Goal: Task Accomplishment & Management: Use online tool/utility

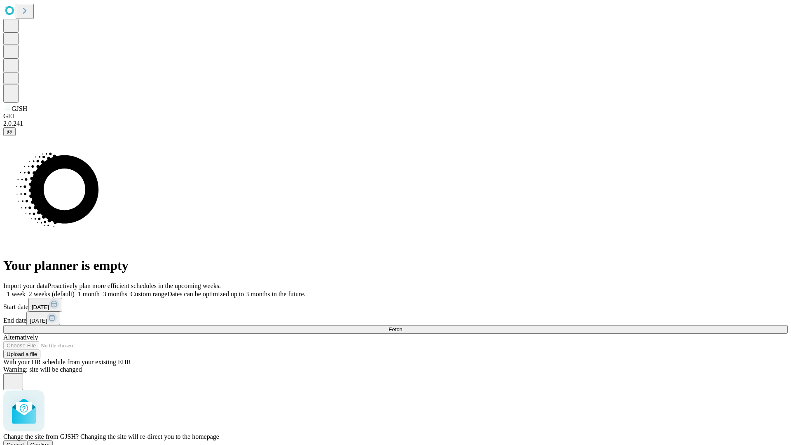
click at [50, 442] on span "Confirm" at bounding box center [40, 445] width 19 height 6
click at [75, 291] on label "2 weeks (default)" at bounding box center [50, 294] width 49 height 7
click at [402, 326] on span "Fetch" at bounding box center [396, 329] width 14 height 6
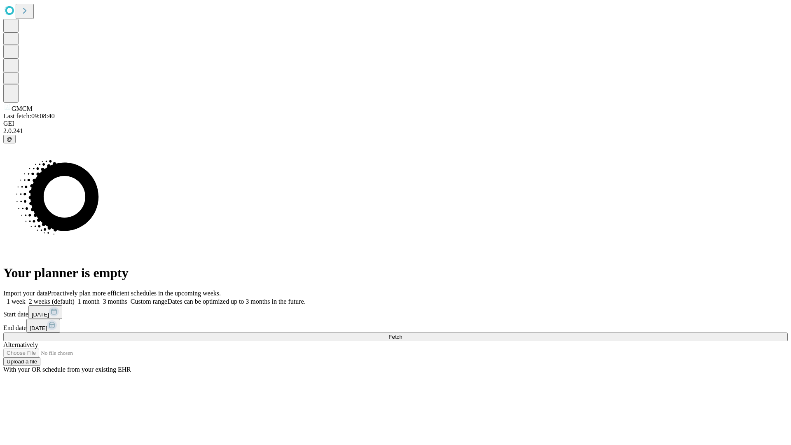
click at [75, 298] on label "2 weeks (default)" at bounding box center [50, 301] width 49 height 7
click at [402, 334] on span "Fetch" at bounding box center [396, 337] width 14 height 6
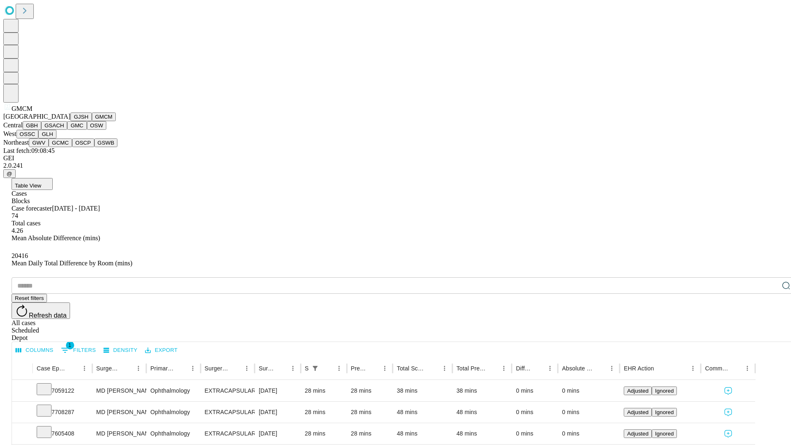
click at [41, 130] on button "GBH" at bounding box center [32, 125] width 19 height 9
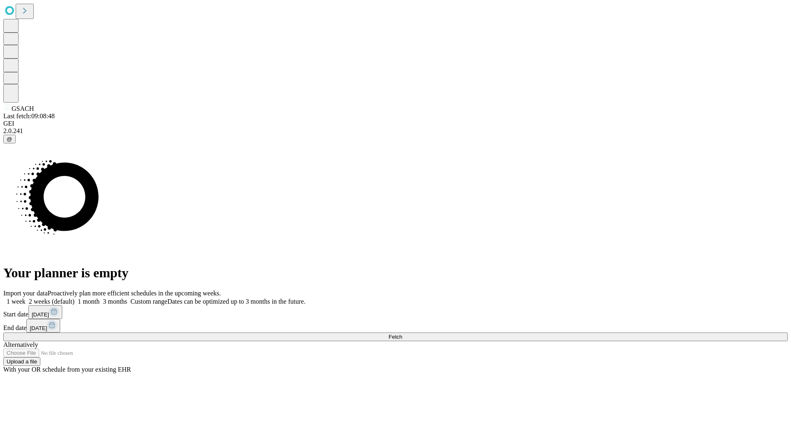
click at [75, 298] on label "2 weeks (default)" at bounding box center [50, 301] width 49 height 7
click at [402, 334] on span "Fetch" at bounding box center [396, 337] width 14 height 6
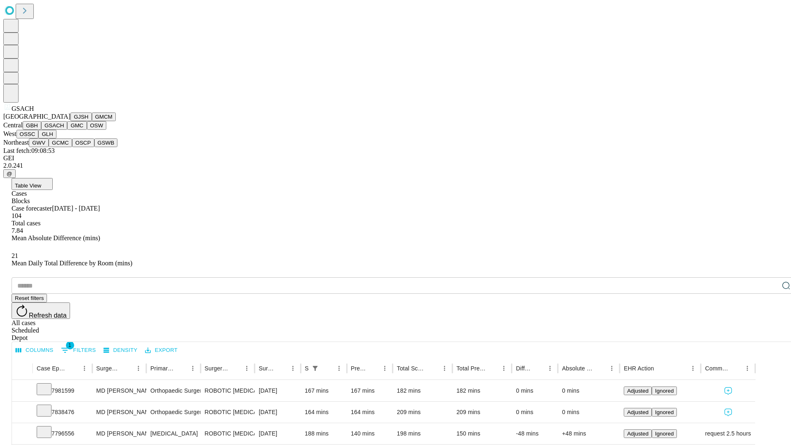
click at [67, 130] on button "GMC" at bounding box center [76, 125] width 19 height 9
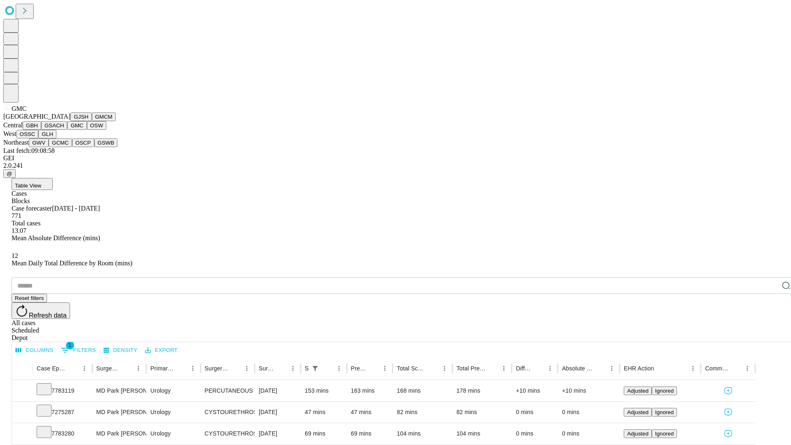
click at [87, 130] on button "OSW" at bounding box center [97, 125] width 20 height 9
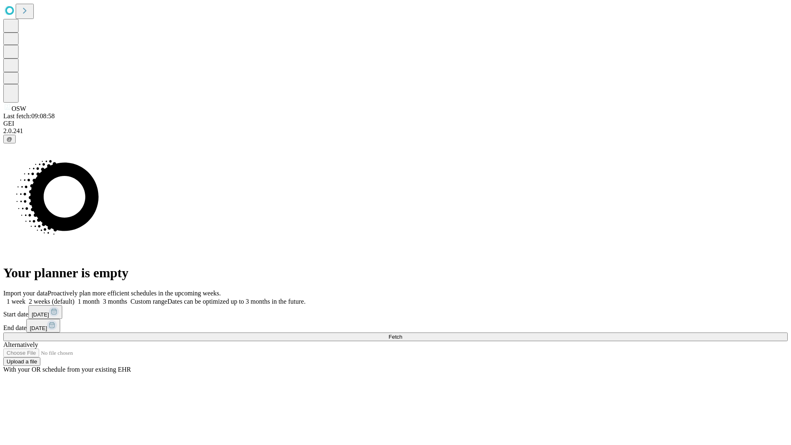
click at [75, 298] on label "2 weeks (default)" at bounding box center [50, 301] width 49 height 7
click at [402, 334] on span "Fetch" at bounding box center [396, 337] width 14 height 6
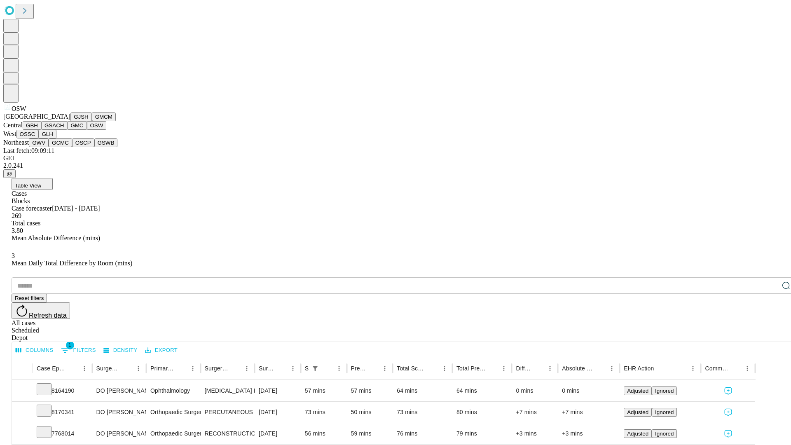
click at [39, 139] on button "OSSC" at bounding box center [27, 134] width 22 height 9
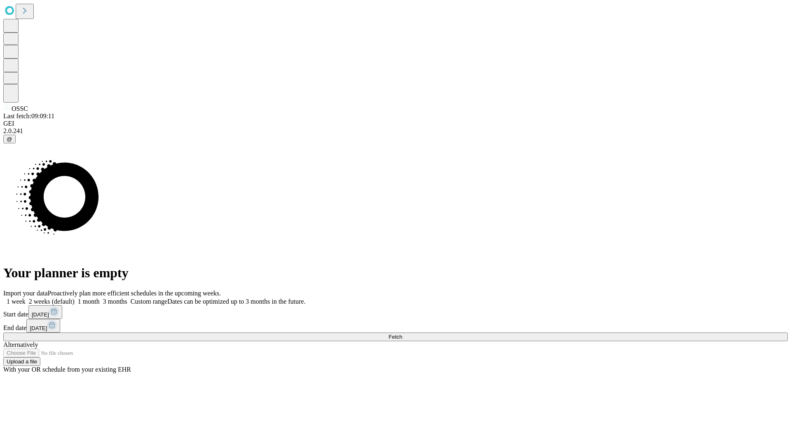
click at [75, 298] on label "2 weeks (default)" at bounding box center [50, 301] width 49 height 7
click at [402, 334] on span "Fetch" at bounding box center [396, 337] width 14 height 6
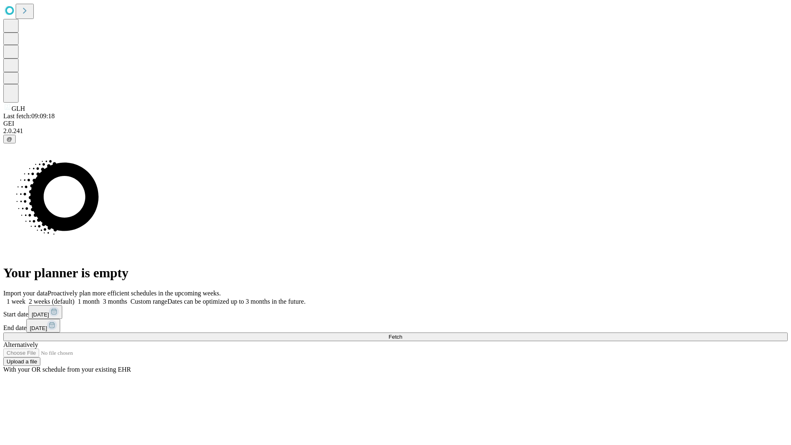
click at [402, 334] on span "Fetch" at bounding box center [396, 337] width 14 height 6
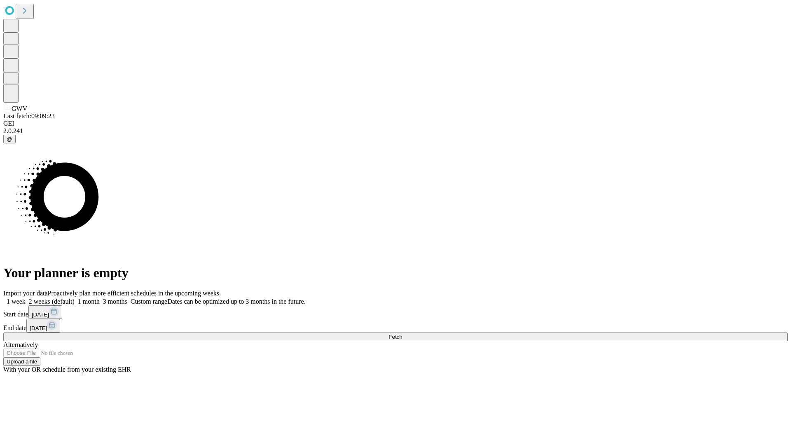
click at [75, 298] on label "2 weeks (default)" at bounding box center [50, 301] width 49 height 7
click at [402, 334] on span "Fetch" at bounding box center [396, 337] width 14 height 6
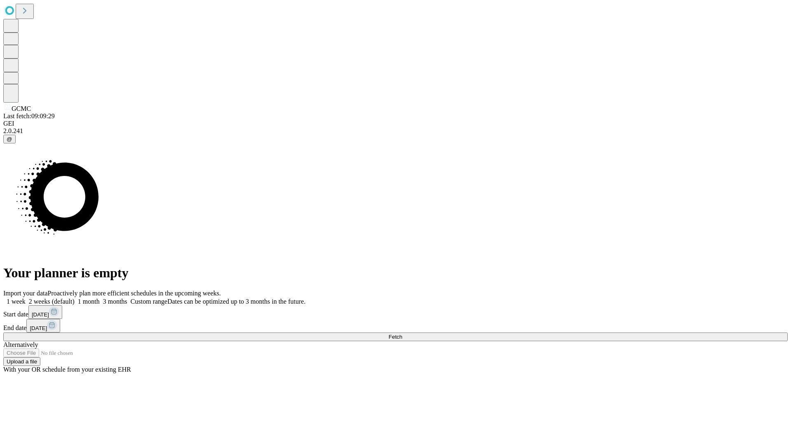
click at [75, 298] on label "2 weeks (default)" at bounding box center [50, 301] width 49 height 7
click at [402, 334] on span "Fetch" at bounding box center [396, 337] width 14 height 6
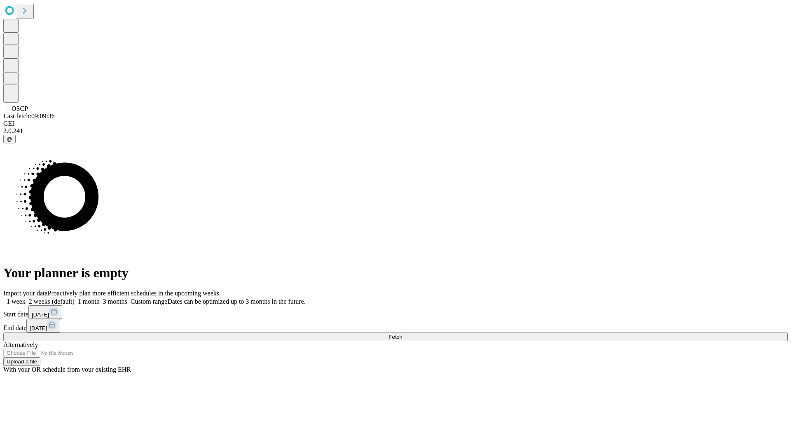
click at [75, 298] on label "2 weeks (default)" at bounding box center [50, 301] width 49 height 7
click at [402, 334] on span "Fetch" at bounding box center [396, 337] width 14 height 6
